Goal: Transaction & Acquisition: Purchase product/service

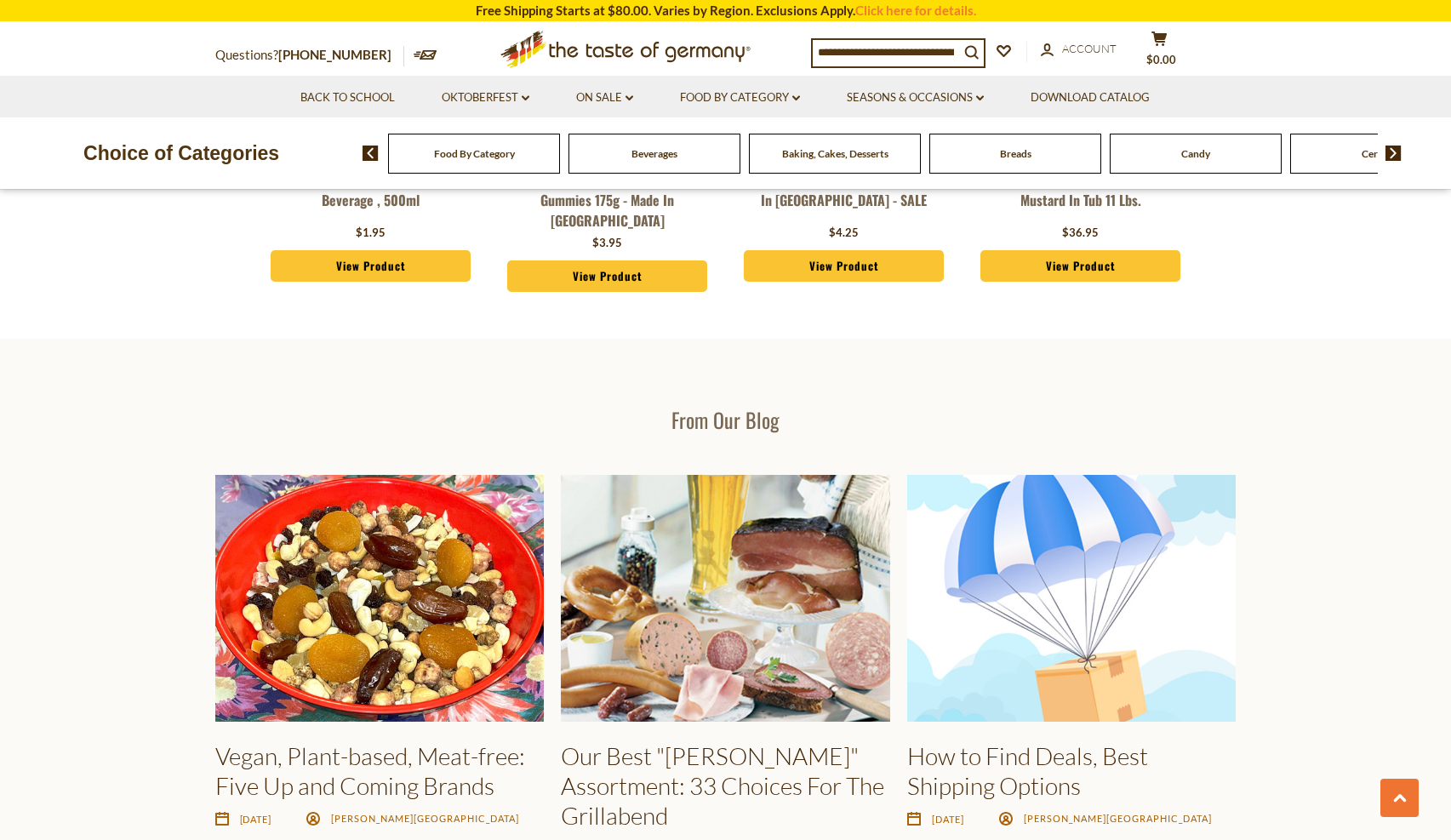
scroll to position [2214, 0]
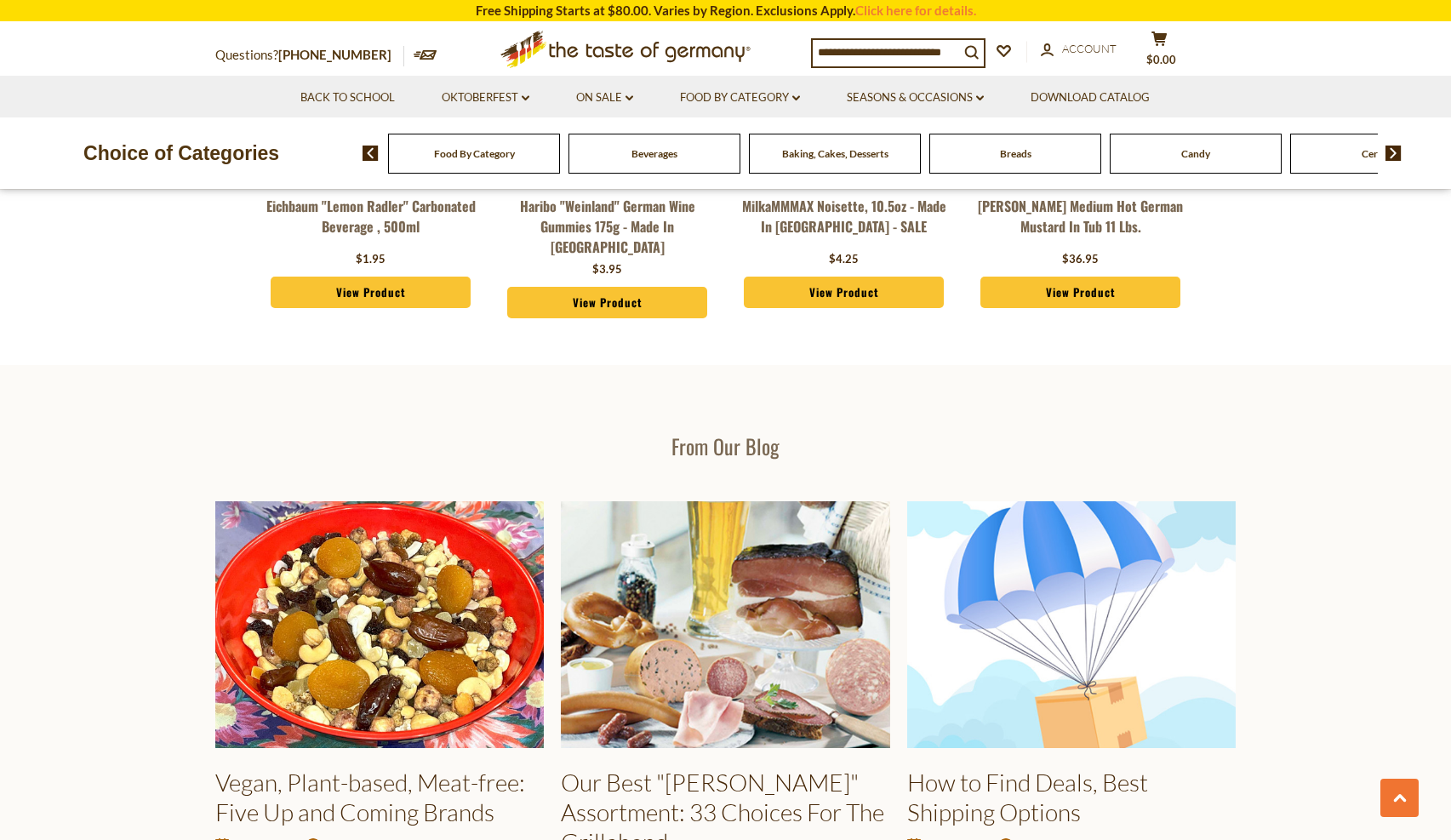
click at [1393, 154] on img at bounding box center [1393, 153] width 16 height 15
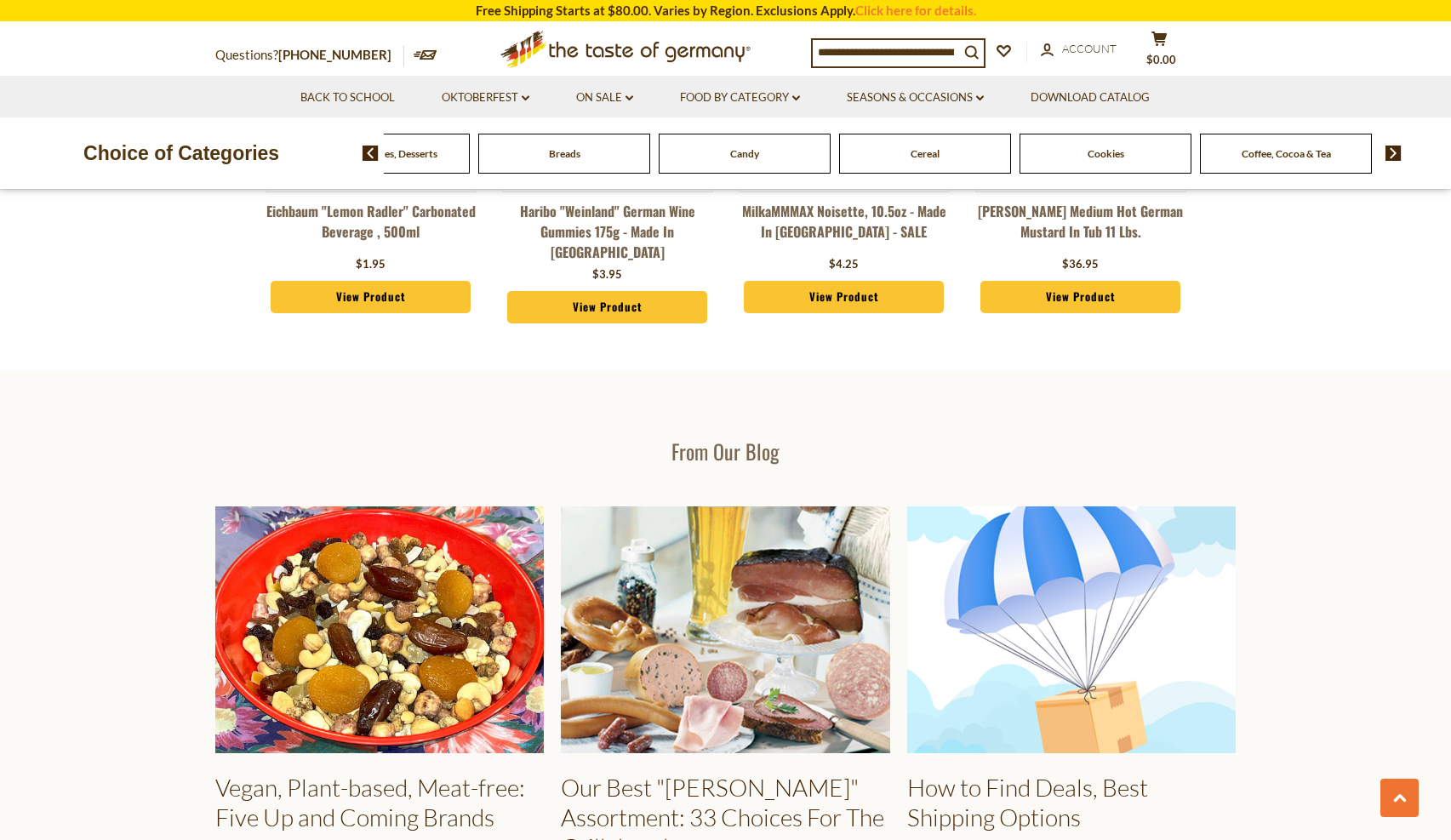
scroll to position [2251, 0]
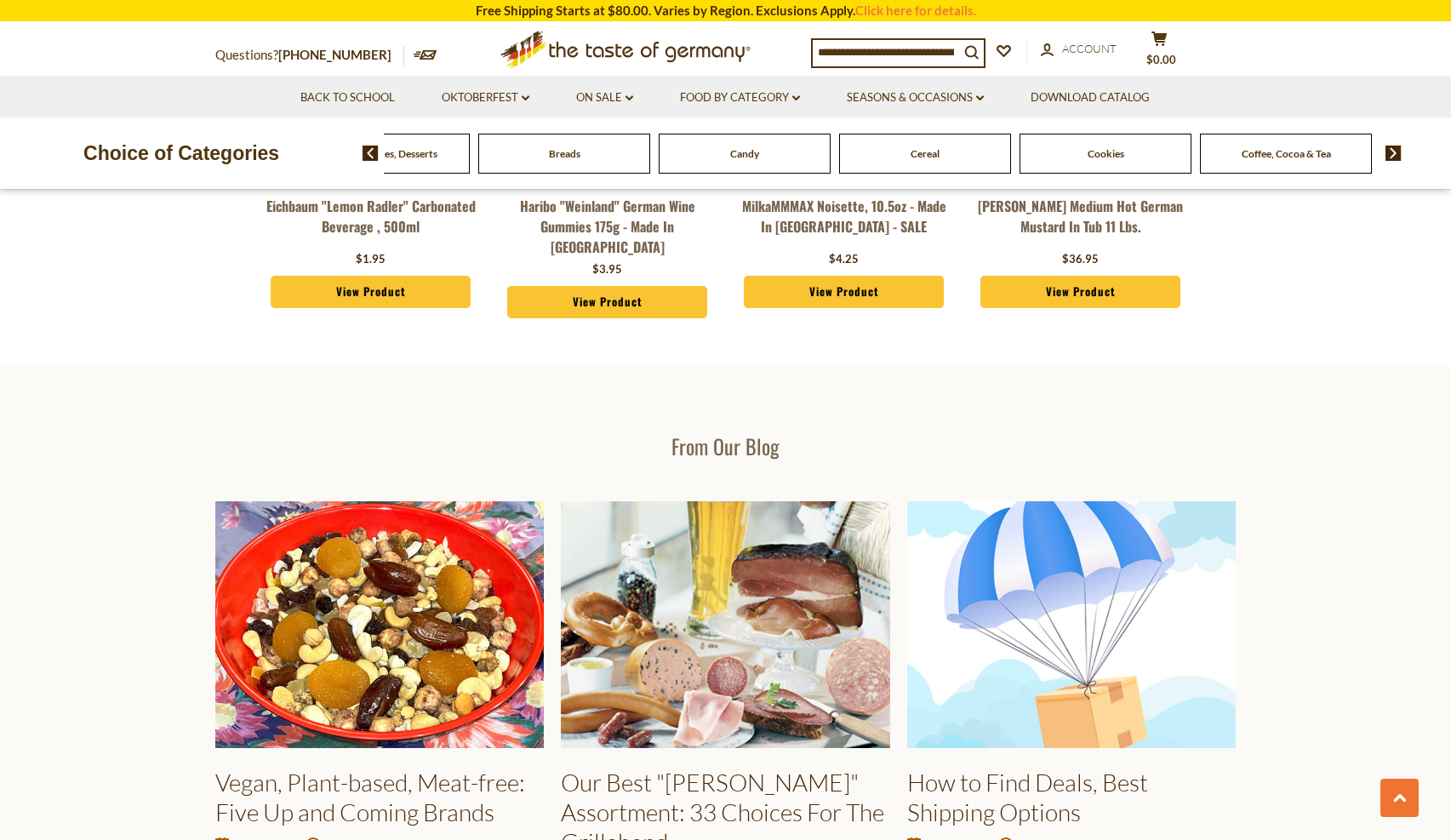
click at [1393, 154] on img at bounding box center [1393, 153] width 16 height 15
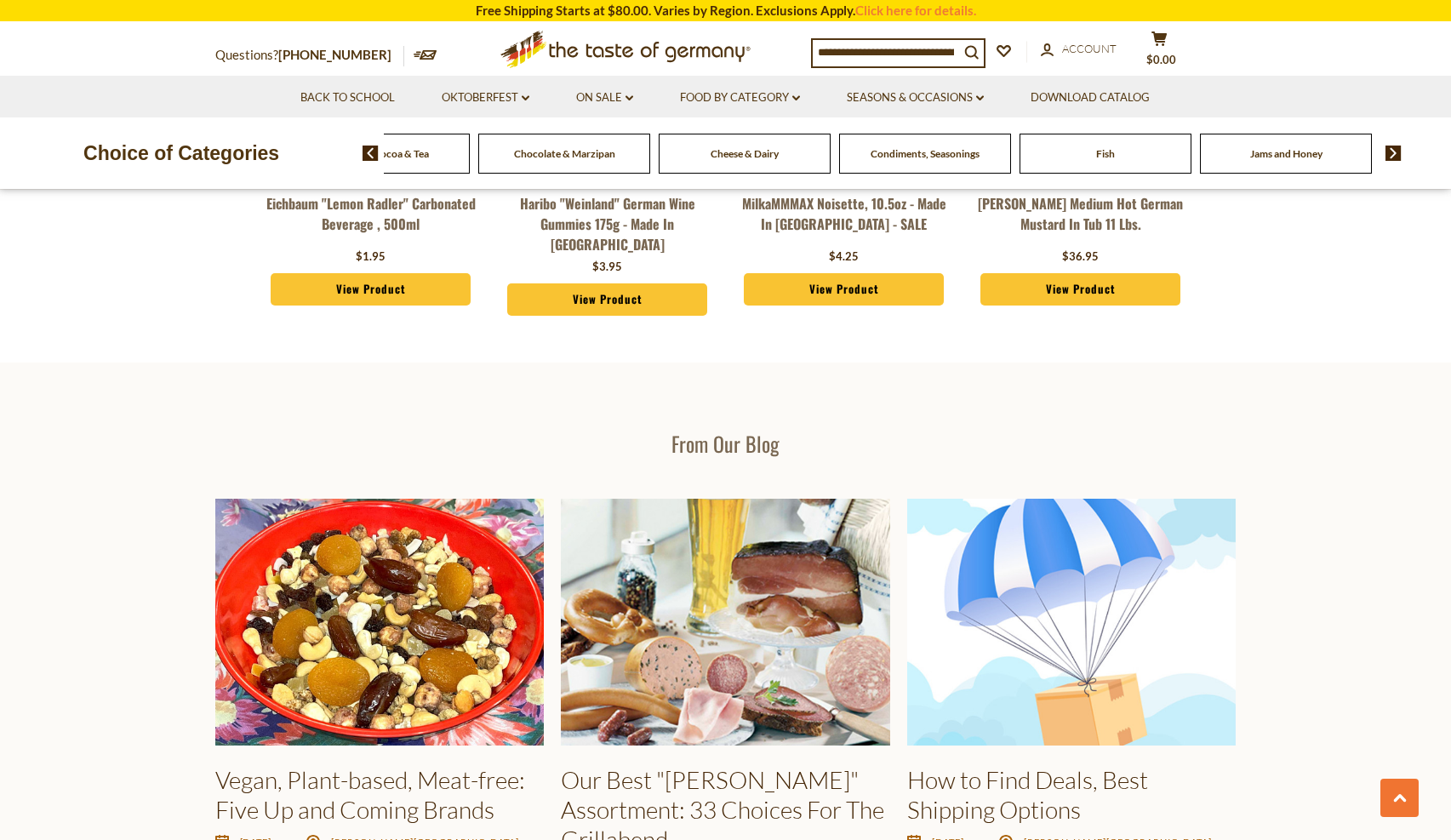
scroll to position [2214, 0]
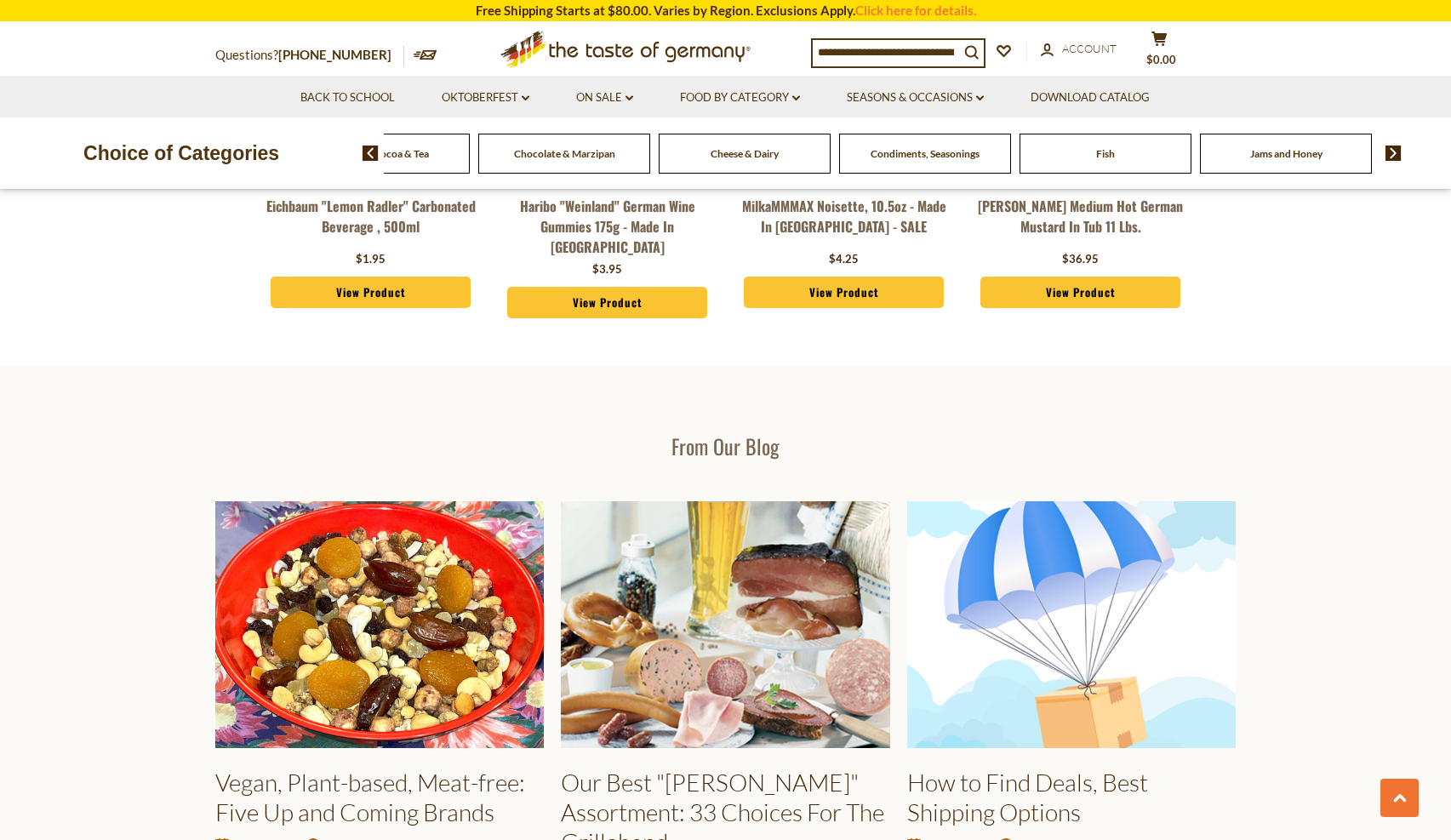
click at [1393, 154] on img at bounding box center [1393, 153] width 16 height 15
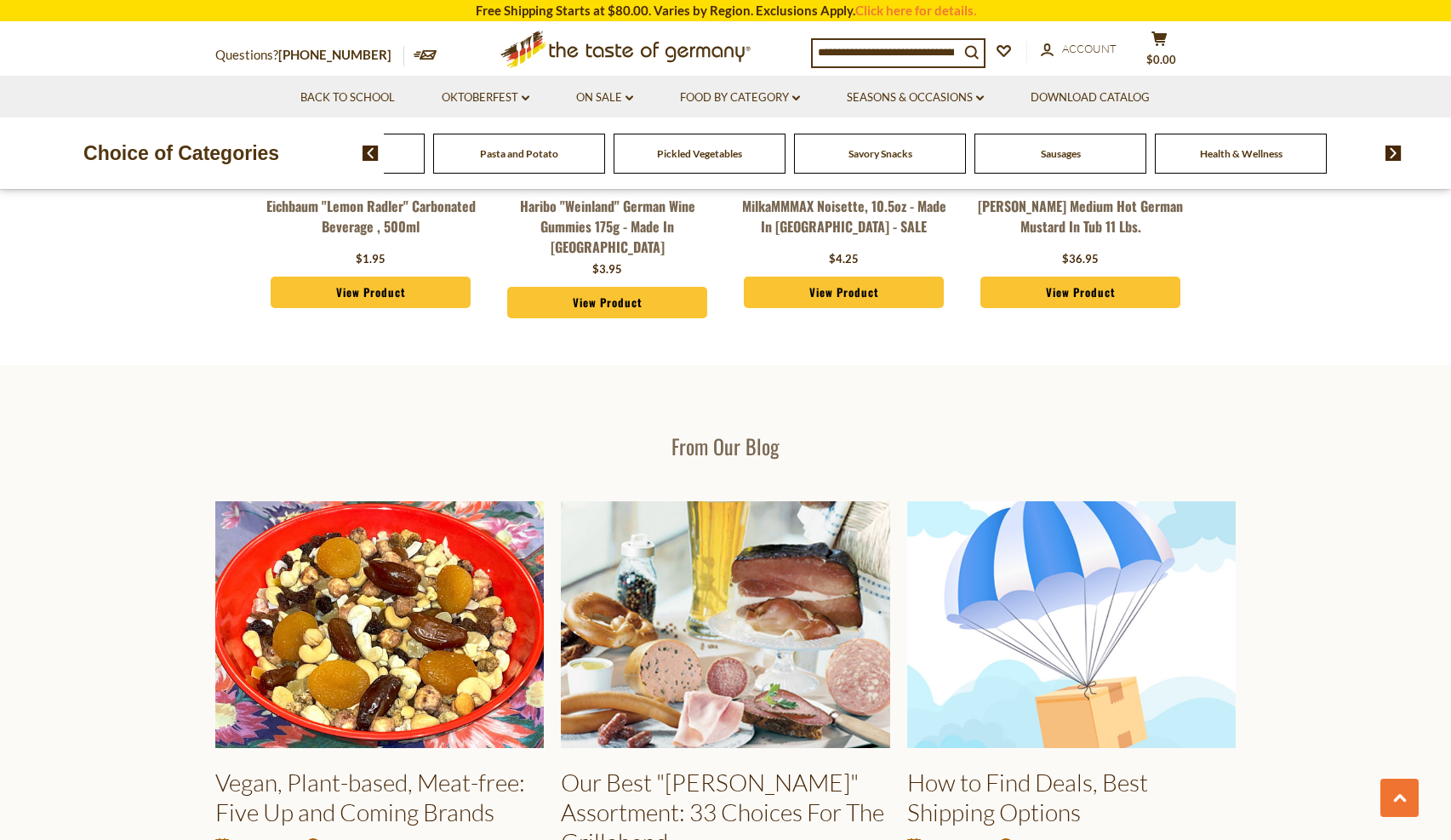
click at [1393, 154] on img at bounding box center [1393, 153] width 16 height 15
click at [1105, 152] on span "Sausages" at bounding box center [1114, 153] width 40 height 13
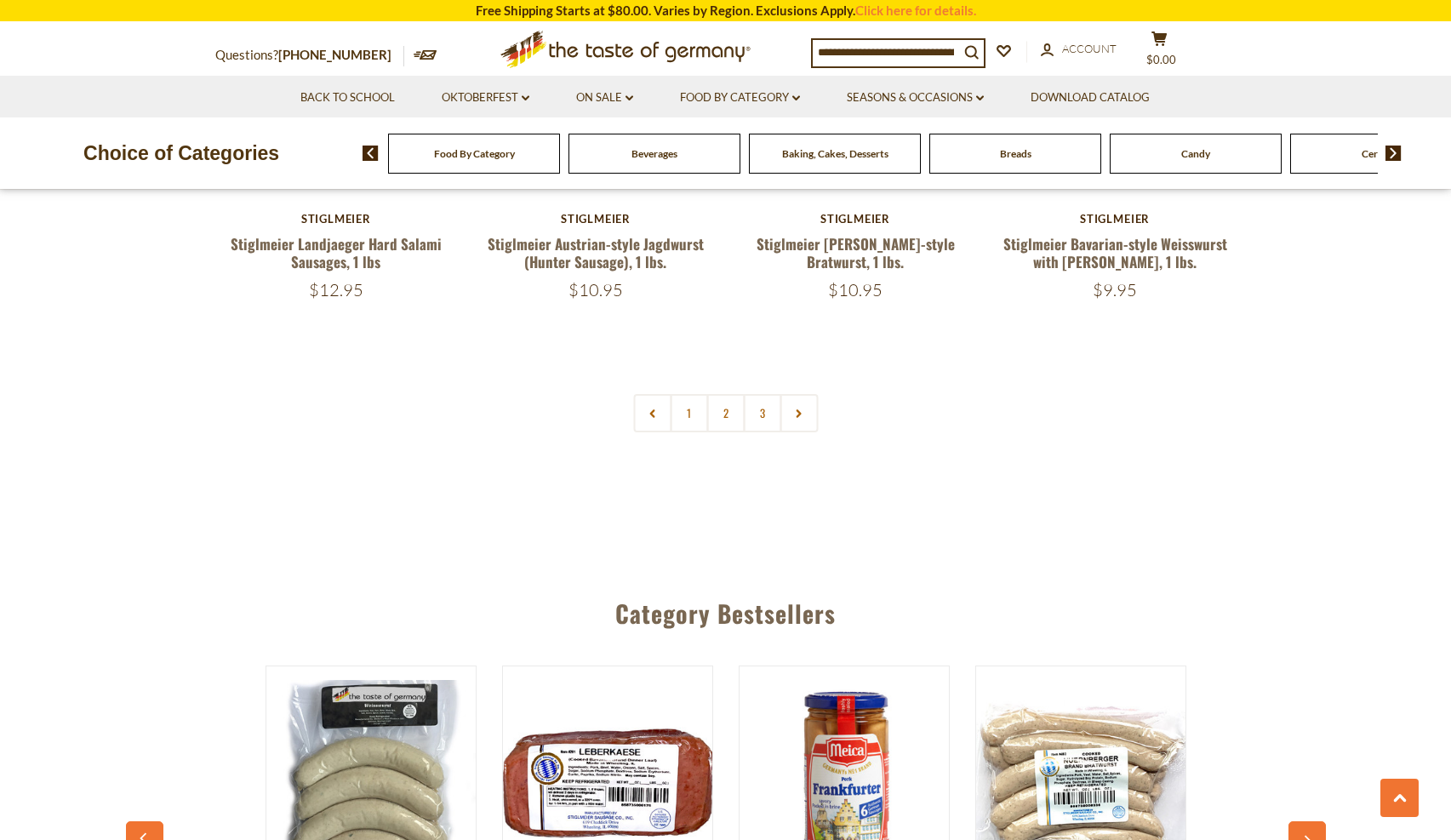
scroll to position [4169, 0]
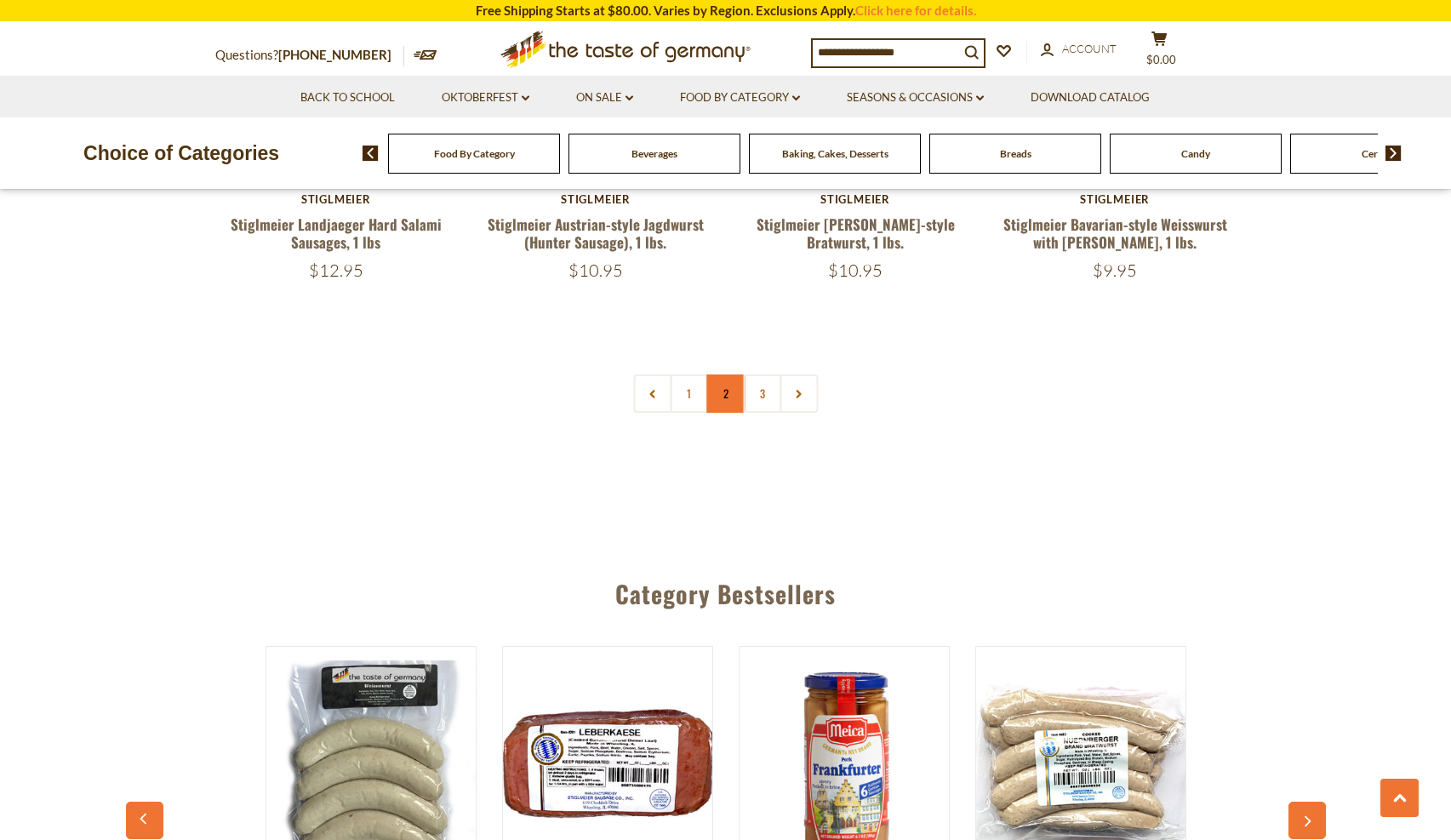
click at [728, 374] on link "2" at bounding box center [725, 393] width 38 height 38
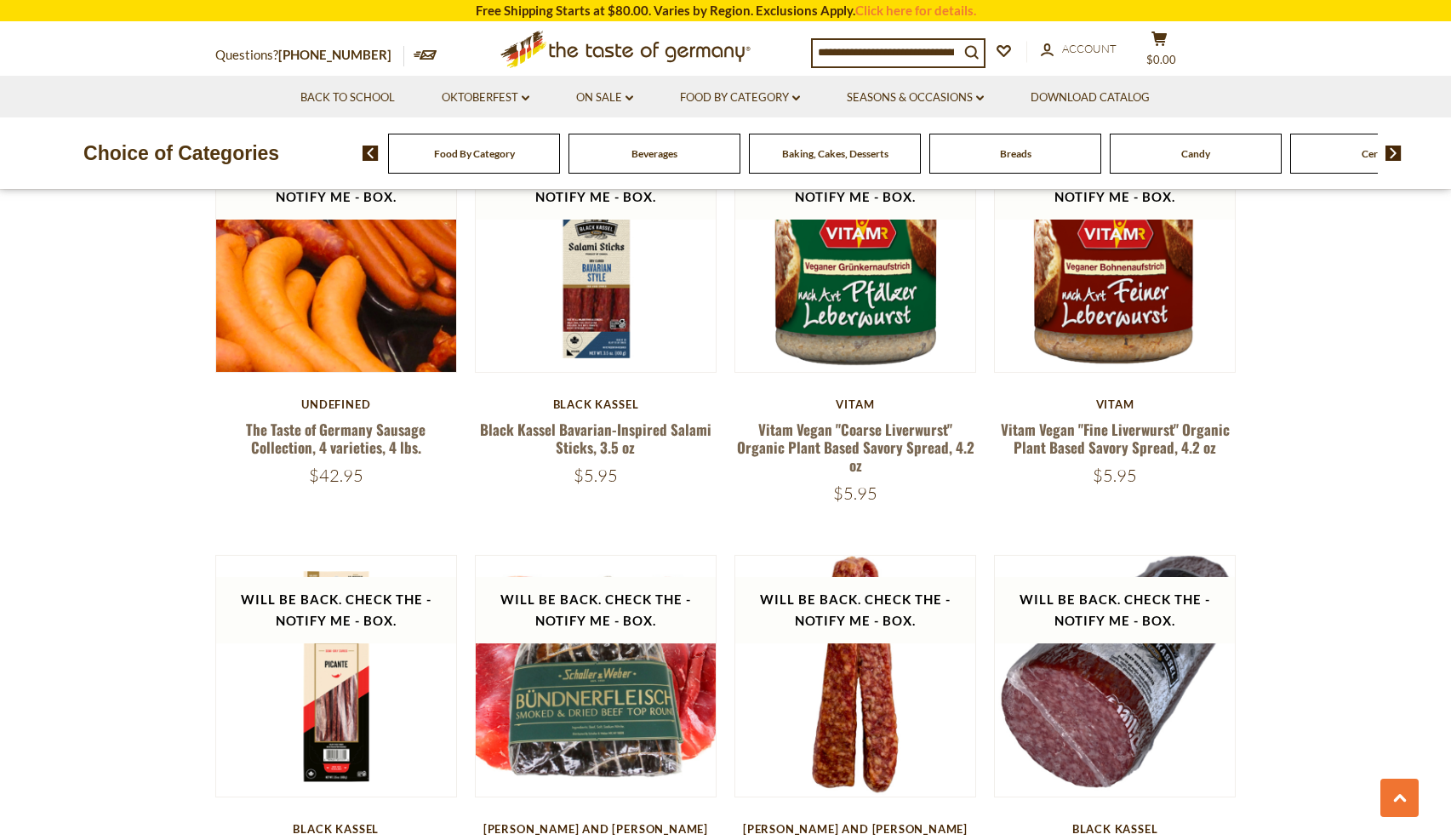
scroll to position [2723, 0]
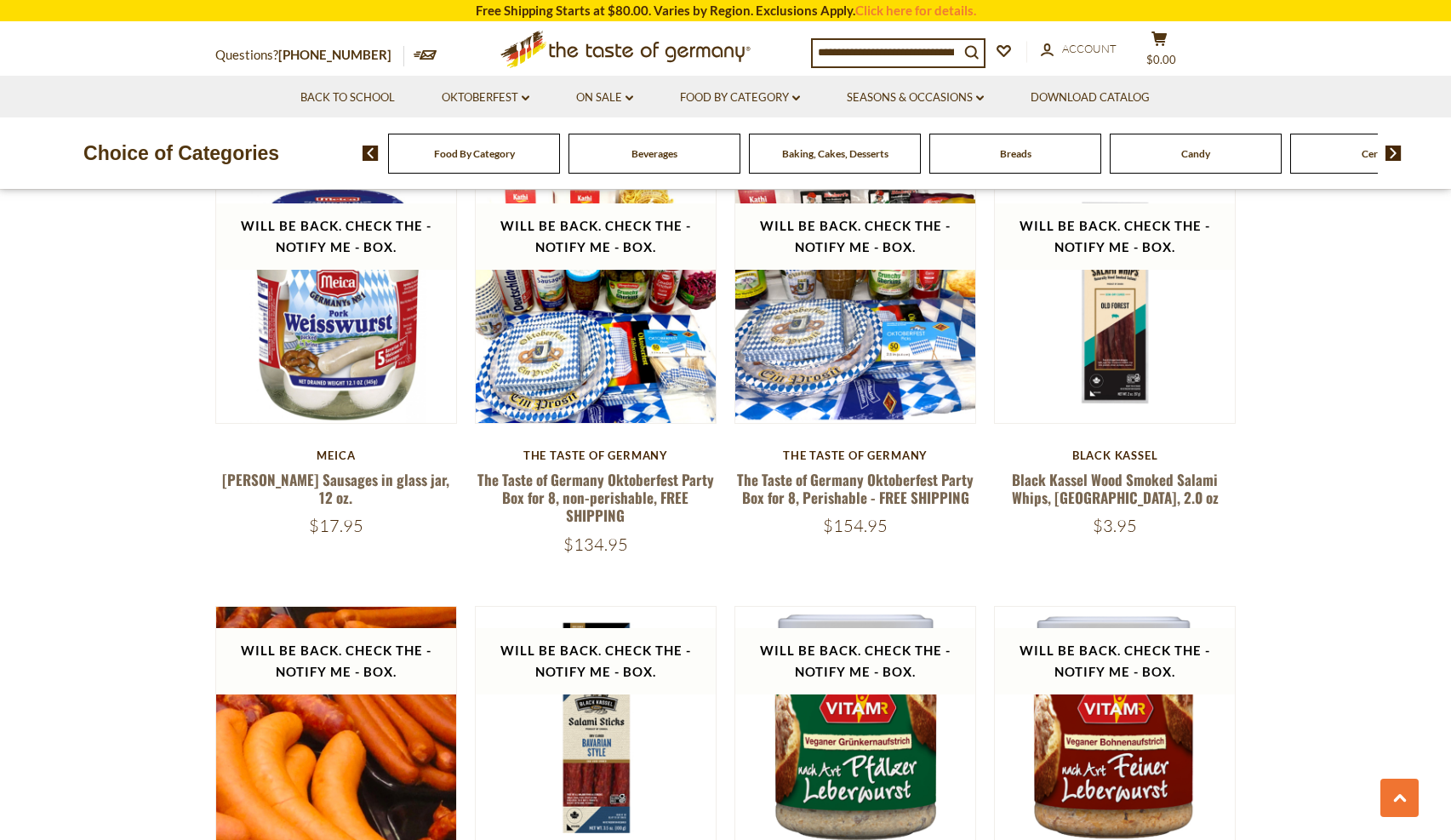
scroll to position [2212, 0]
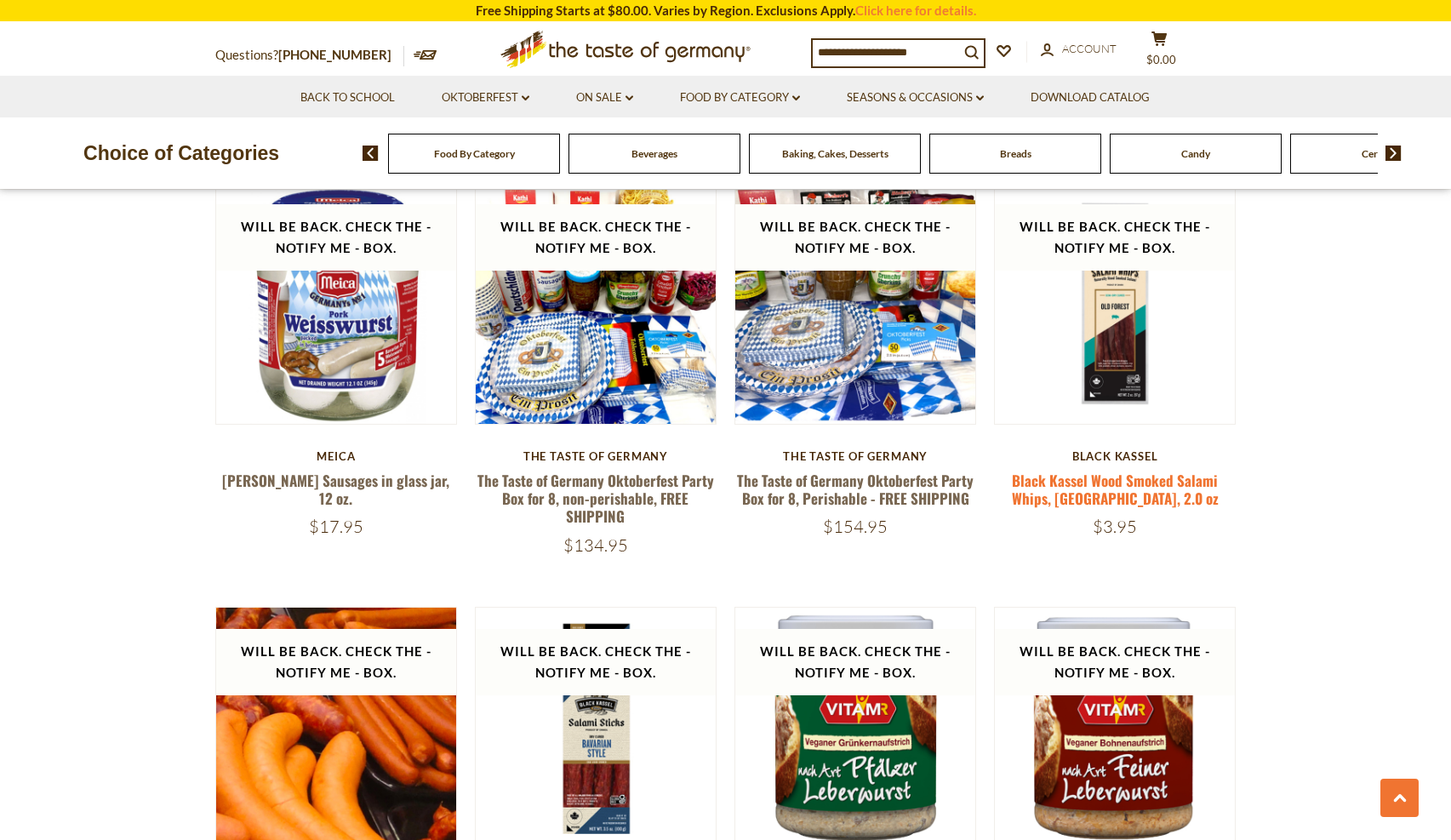
click at [1137, 469] on link "Black Kassel Wood Smoked Salami Whips, Old Forest, 2.0 oz" at bounding box center [1114, 489] width 207 height 39
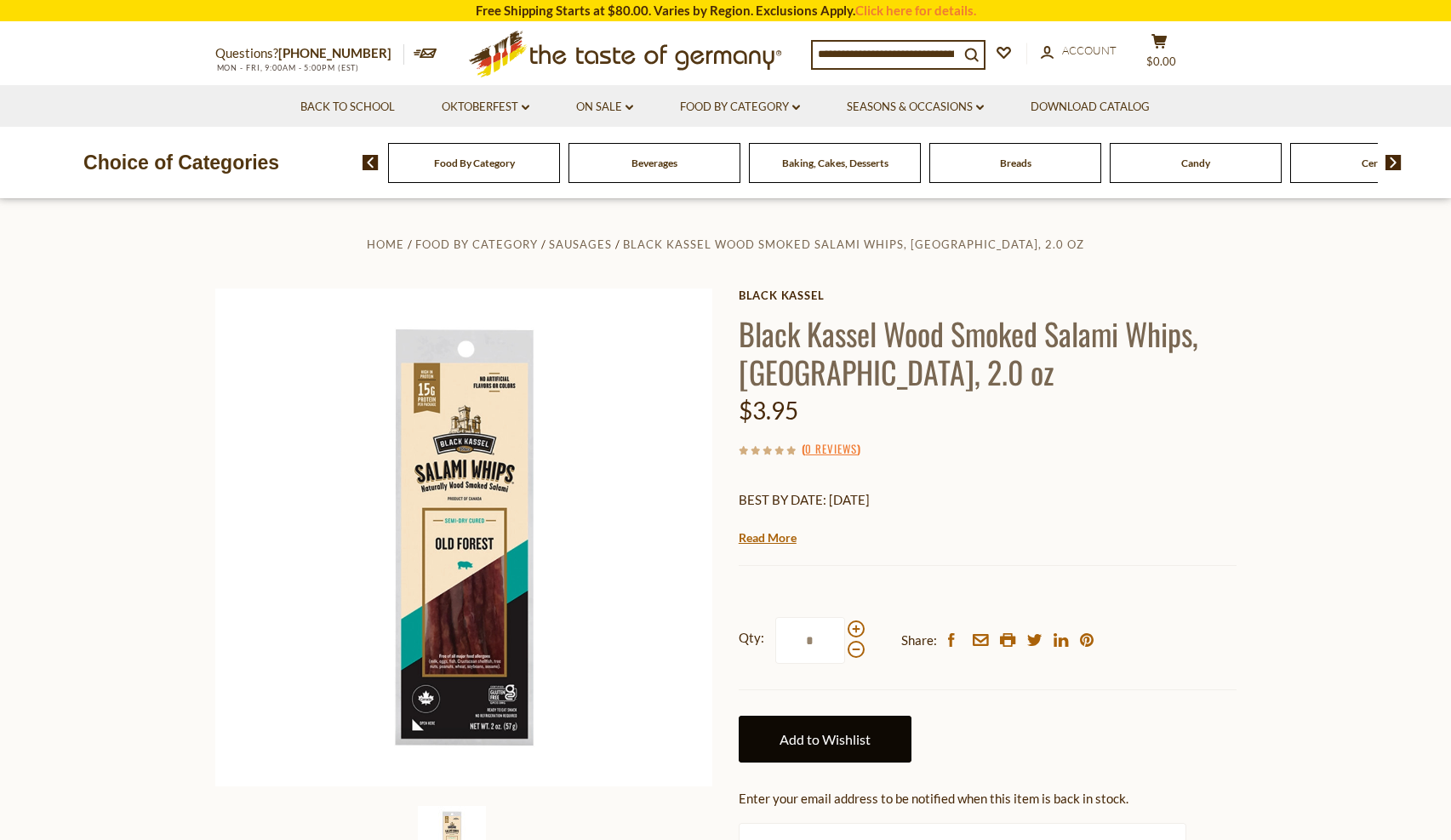
click at [806, 739] on link "Add to Wishlist" at bounding box center [825, 739] width 173 height 47
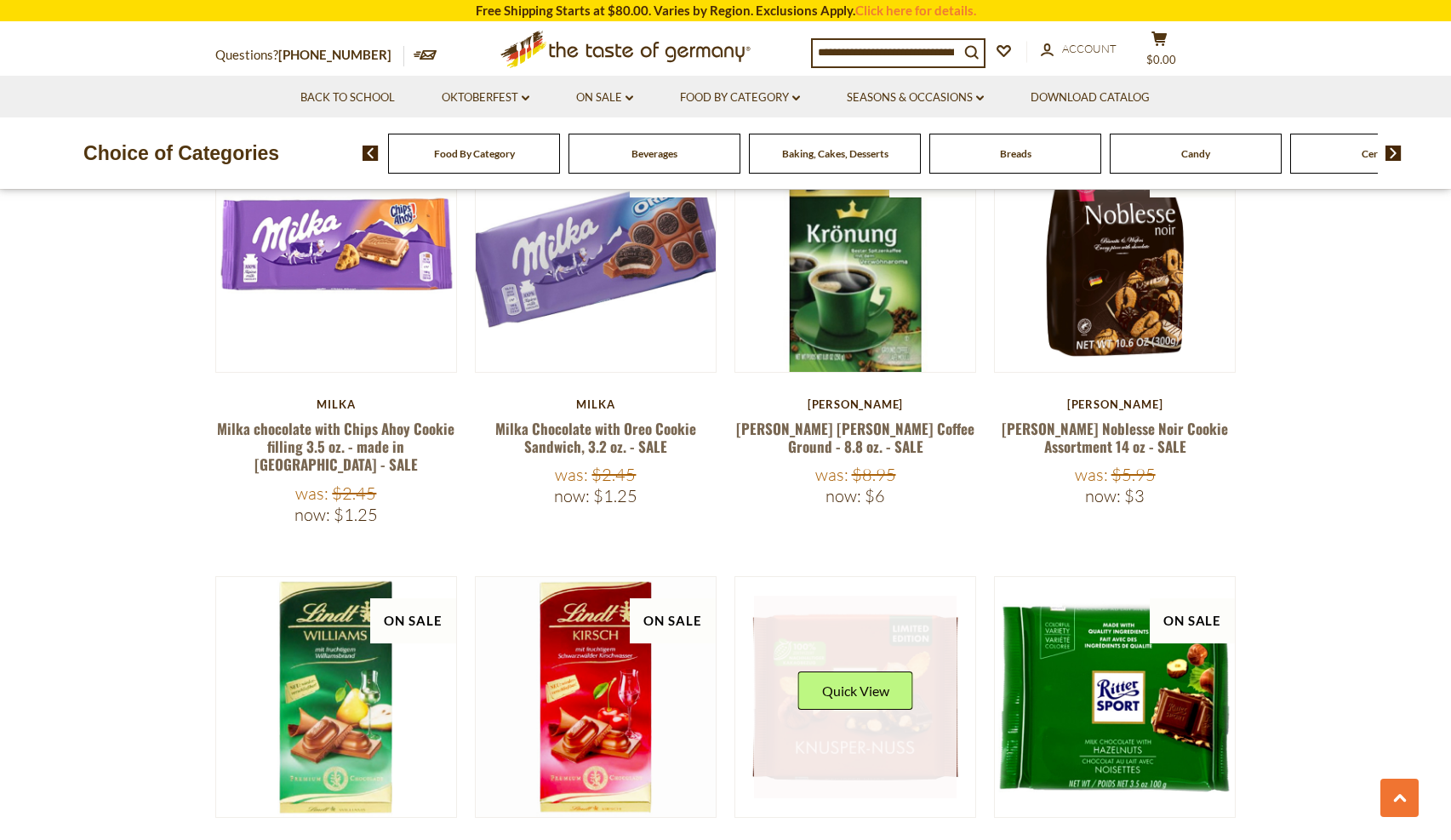
scroll to position [681, 0]
